Goal: Information Seeking & Learning: Learn about a topic

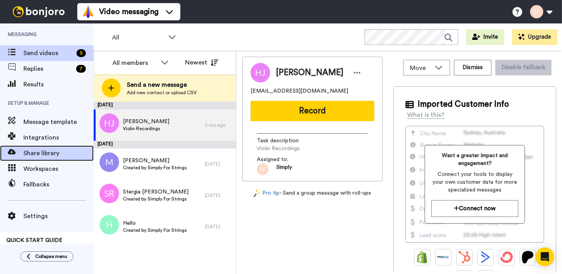
click at [39, 152] on span "Share library" at bounding box center [58, 152] width 70 height 9
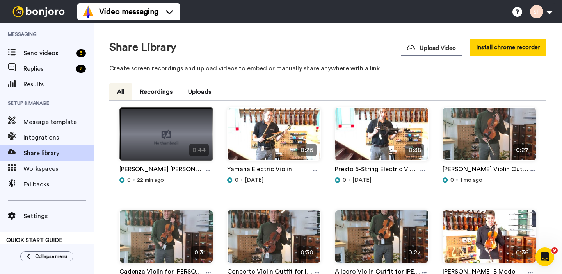
click at [161, 120] on img at bounding box center [166, 137] width 93 height 59
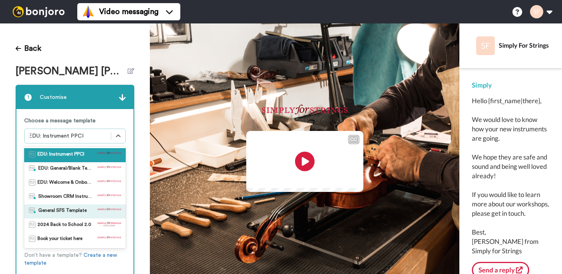
click at [70, 212] on span "General SFS Template" at bounding box center [62, 211] width 48 height 8
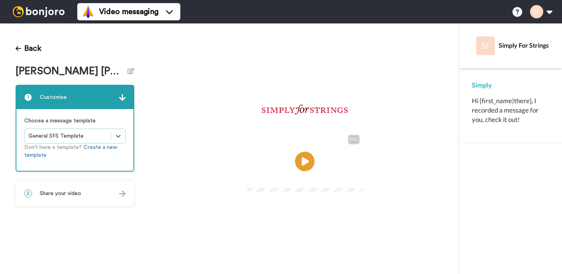
scroll to position [15, 0]
click at [326, 131] on video at bounding box center [304, 160] width 117 height 59
click at [24, 43] on button "Back" at bounding box center [29, 48] width 26 height 19
